Goal: Navigation & Orientation: Go to known website

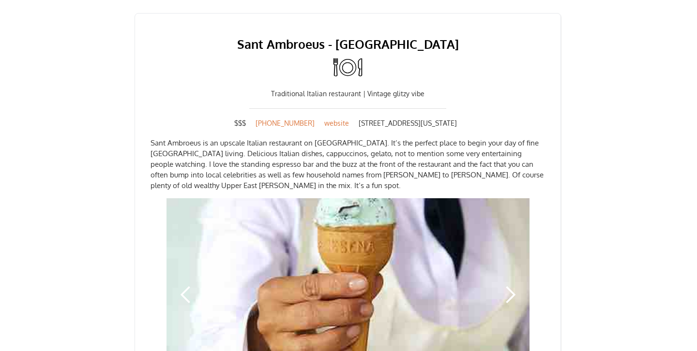
scroll to position [452, 0]
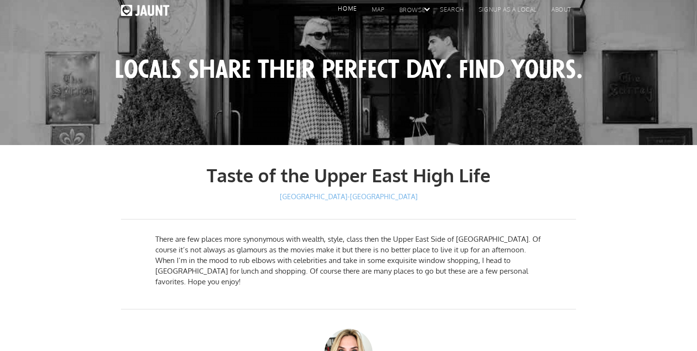
click at [352, 9] on link "home" at bounding box center [344, 11] width 33 height 15
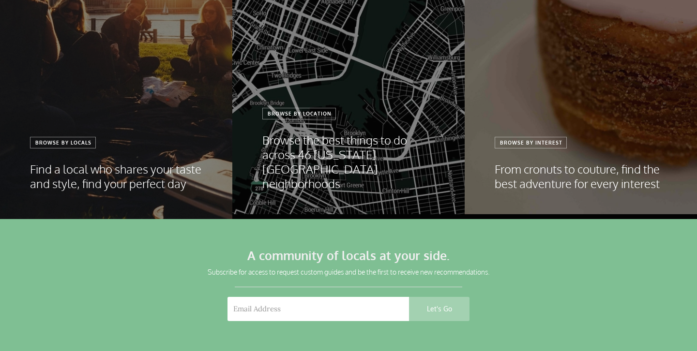
scroll to position [1144, 0]
